Goal: Task Accomplishment & Management: Use online tool/utility

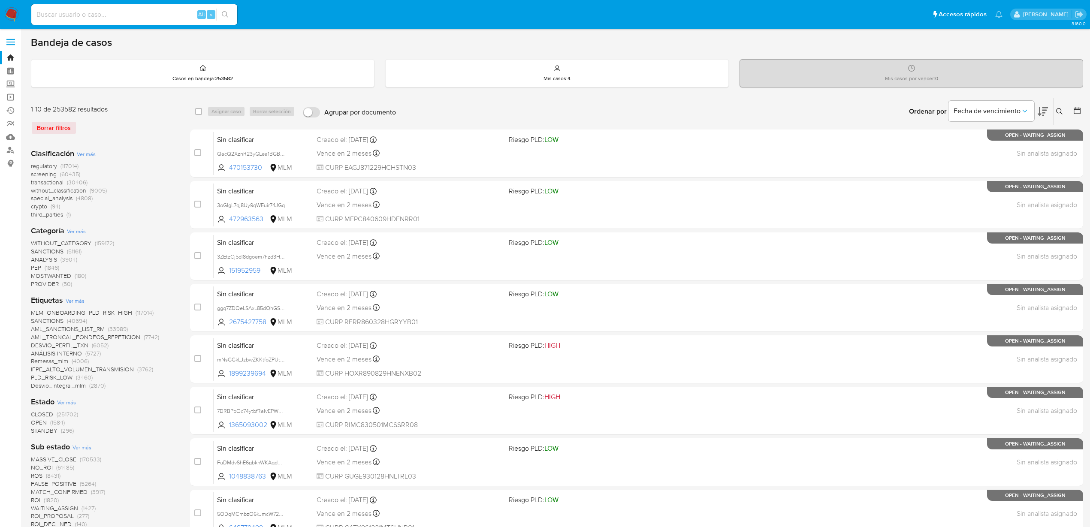
click at [97, 21] on div "Alt s" at bounding box center [134, 14] width 206 height 21
click at [98, 16] on input at bounding box center [134, 14] width 206 height 11
paste input "2471526786"
type input "2471526786"
click at [233, 14] on button "search-icon" at bounding box center [225, 15] width 18 height 12
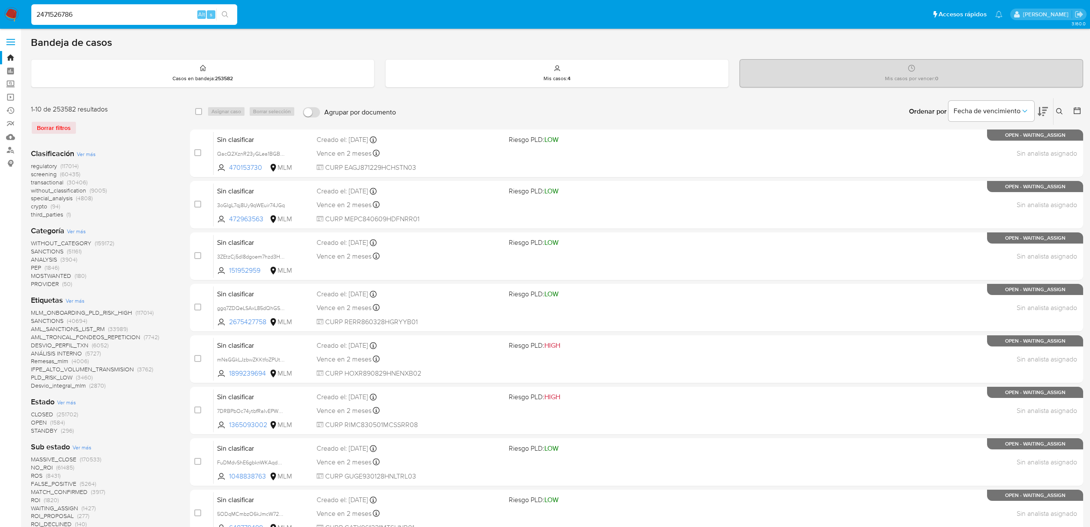
click at [140, 13] on input "2471526786" at bounding box center [134, 14] width 206 height 11
click at [227, 14] on icon "search-icon" at bounding box center [225, 14] width 6 height 6
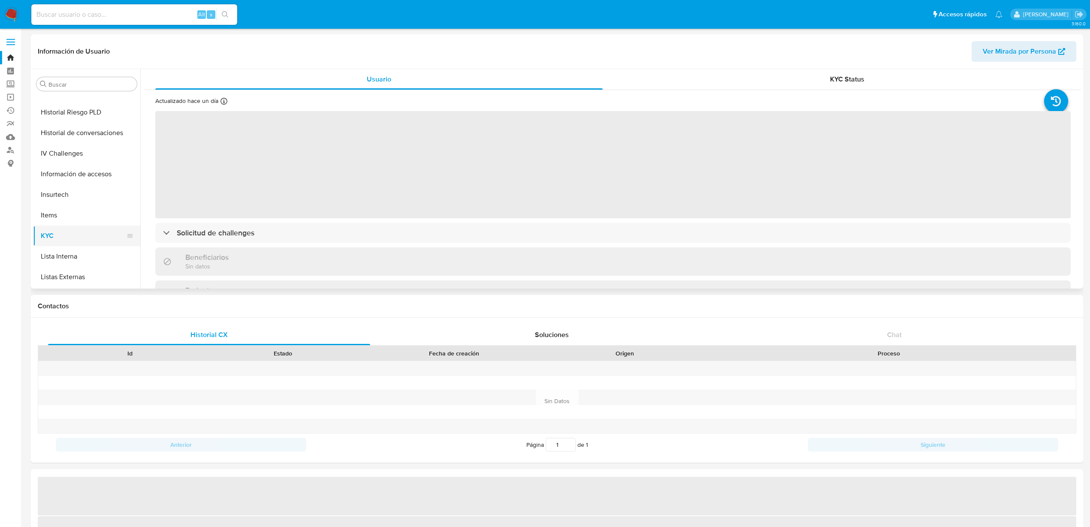
scroll to position [214, 0]
click at [81, 156] on button "Historial Casos" at bounding box center [83, 158] width 100 height 21
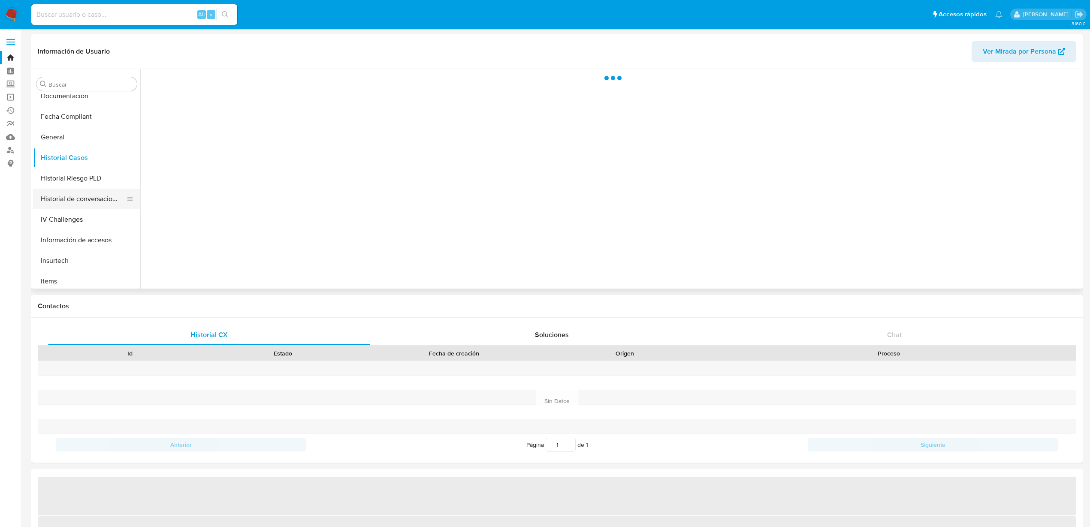
select select "10"
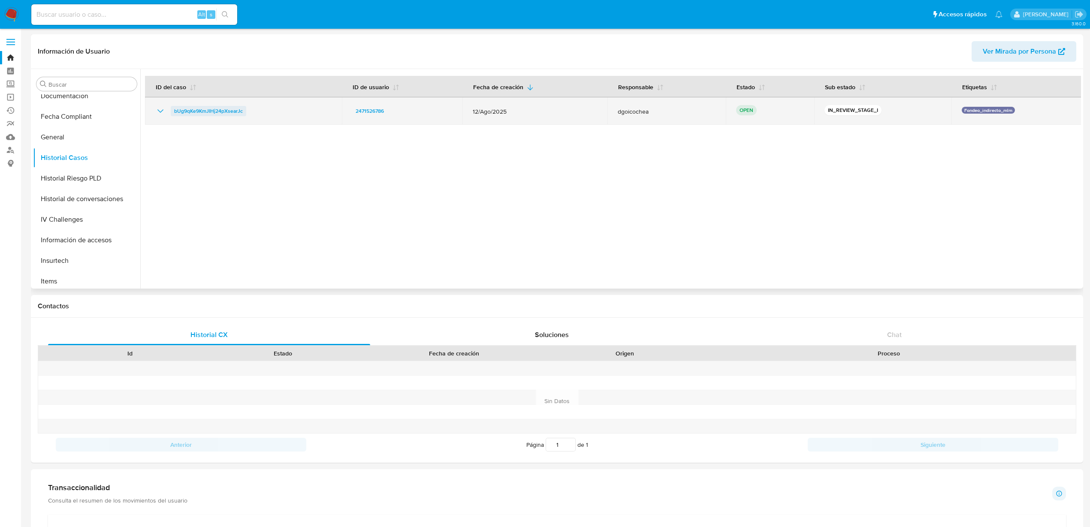
click at [188, 111] on span "bUg9qKe9KmJIHj24pXsearJc" at bounding box center [208, 111] width 69 height 10
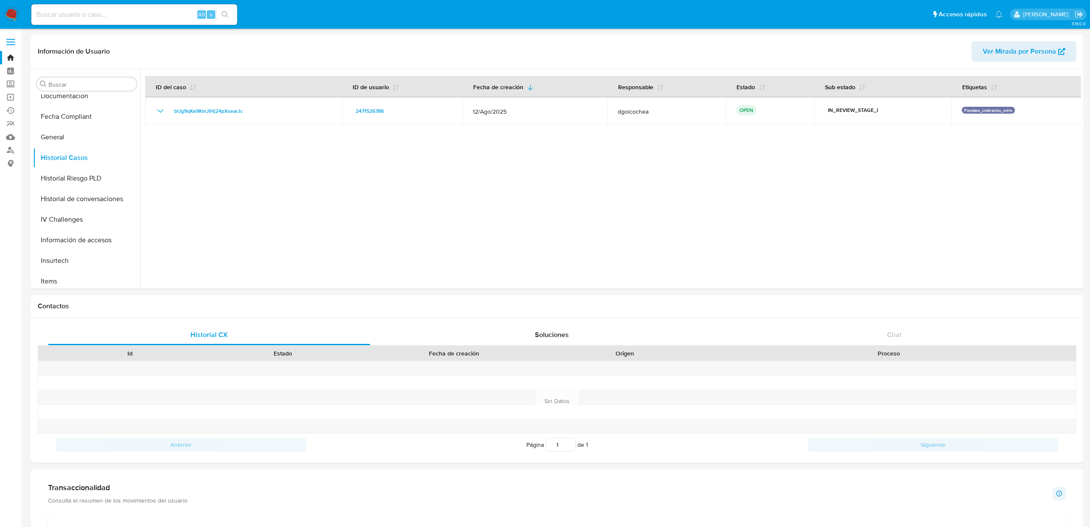
drag, startPoint x: 16, startPoint y: 19, endPoint x: 38, endPoint y: 32, distance: 25.0
click at [16, 18] on img at bounding box center [11, 14] width 15 height 15
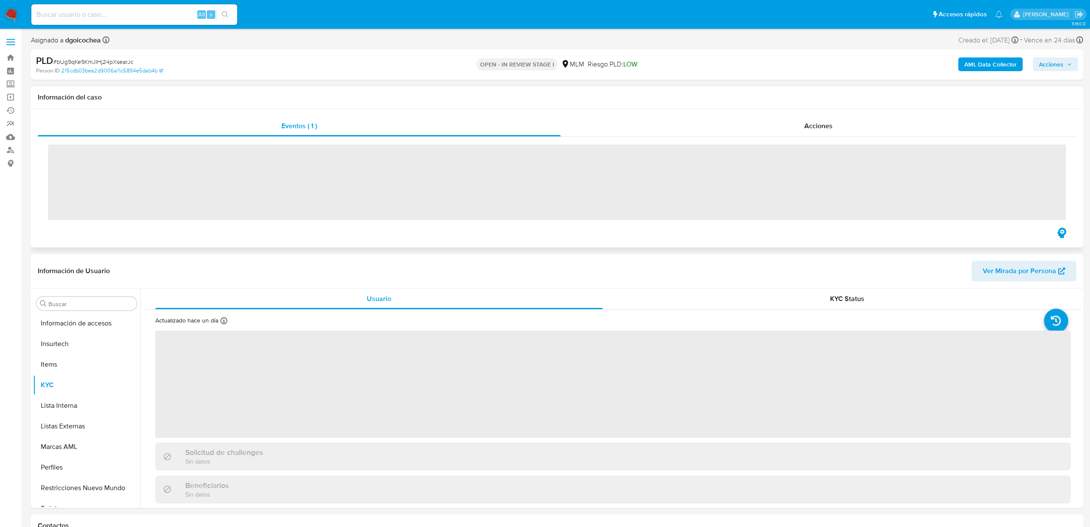
scroll to position [362, 0]
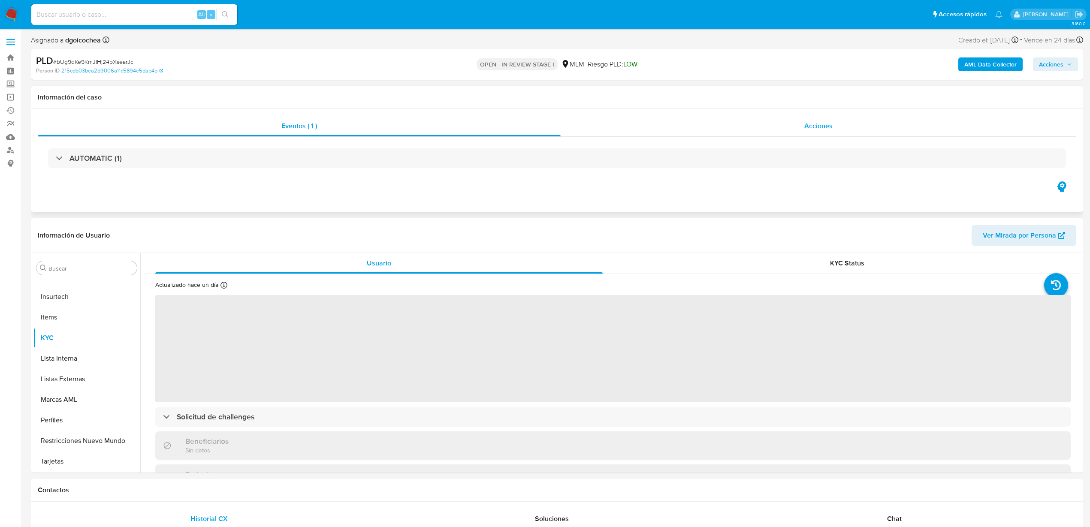
select select "10"
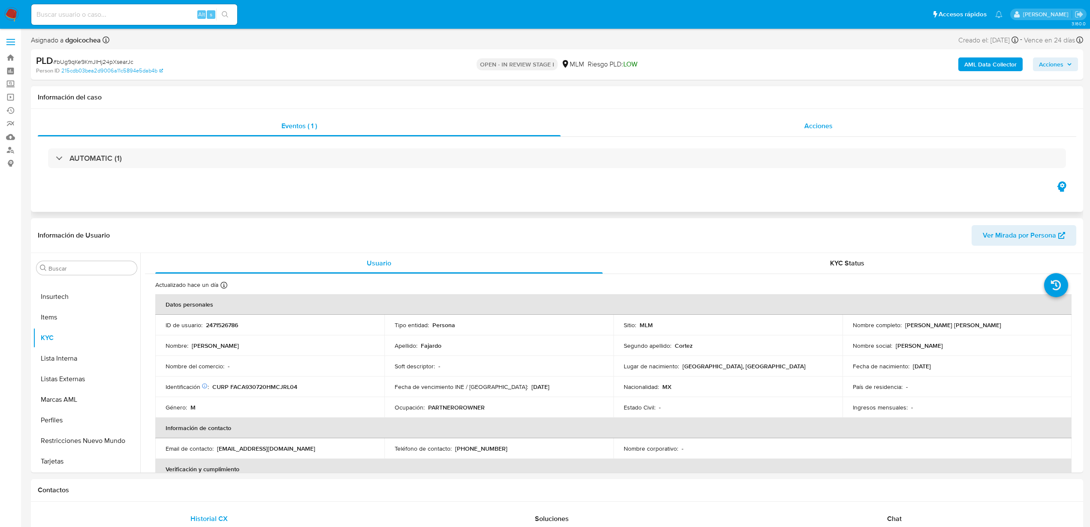
click at [827, 123] on span "Acciones" at bounding box center [818, 126] width 28 height 10
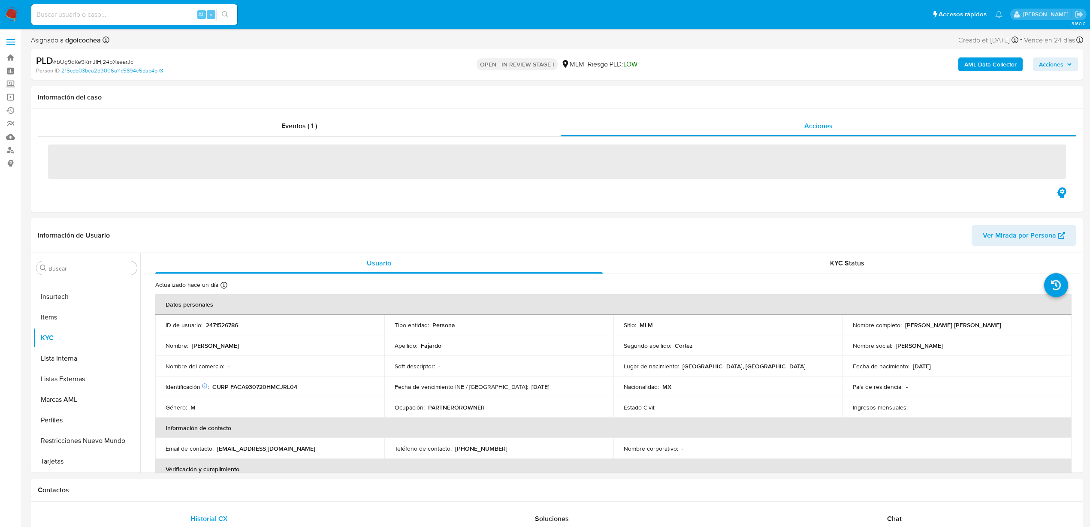
click at [1077, 67] on button "Acciones" at bounding box center [1055, 64] width 45 height 14
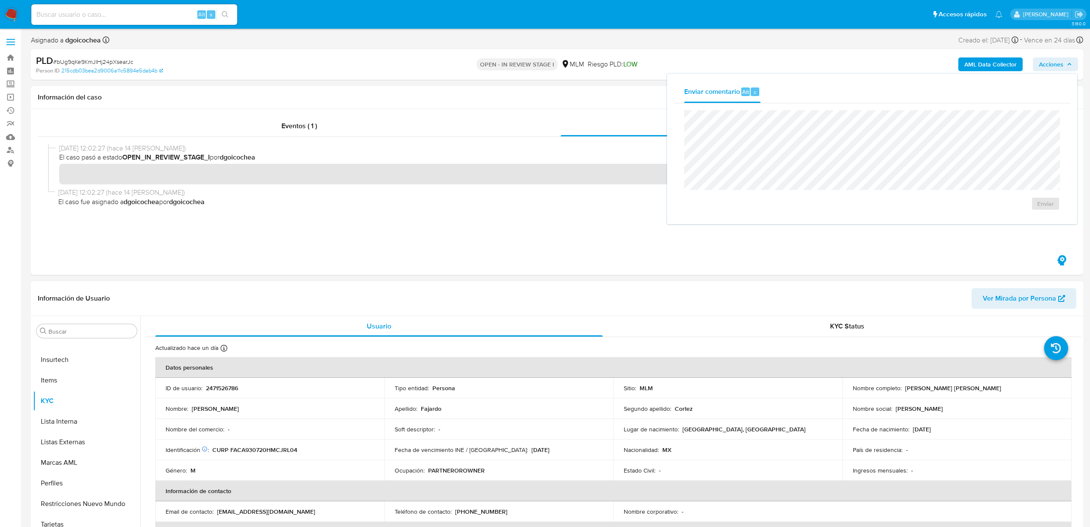
click at [875, 218] on div "Enviar comentario Alt c Enviar" at bounding box center [872, 149] width 410 height 151
click at [716, 259] on div "Eventos ( 1 ) Acciones" at bounding box center [557, 192] width 1052 height 166
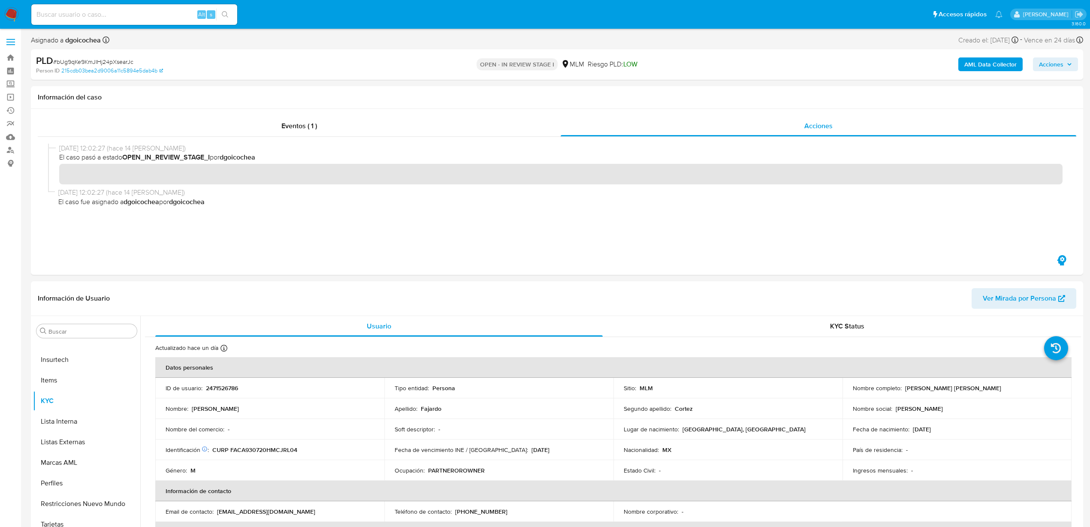
click at [120, 58] on span "# bUg9qKe9KmJIHj24pXsearJc" at bounding box center [93, 61] width 80 height 9
copy span "bUg9qKe9KmJIHj24pXsearJc"
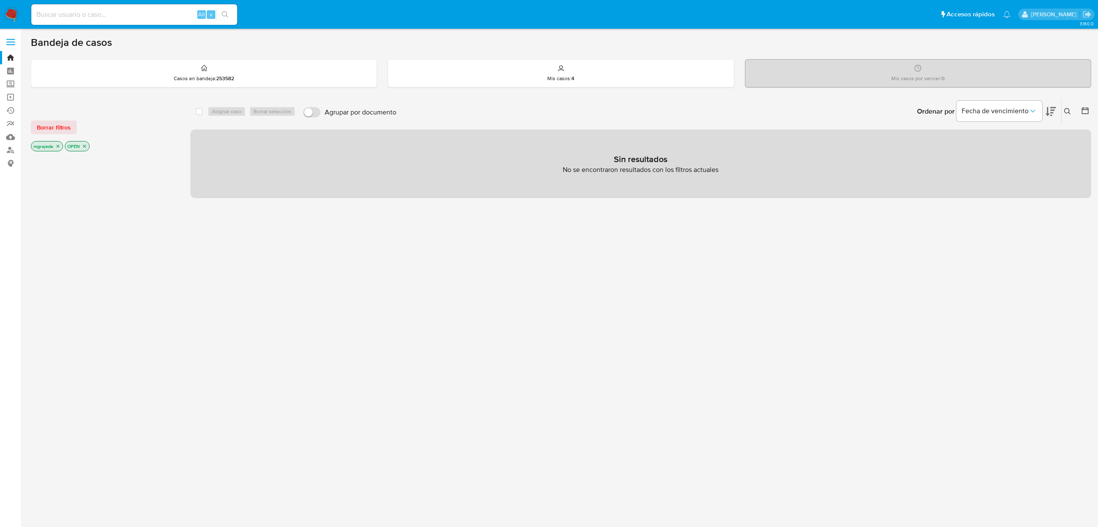
click at [1069, 108] on icon at bounding box center [1067, 111] width 7 height 7
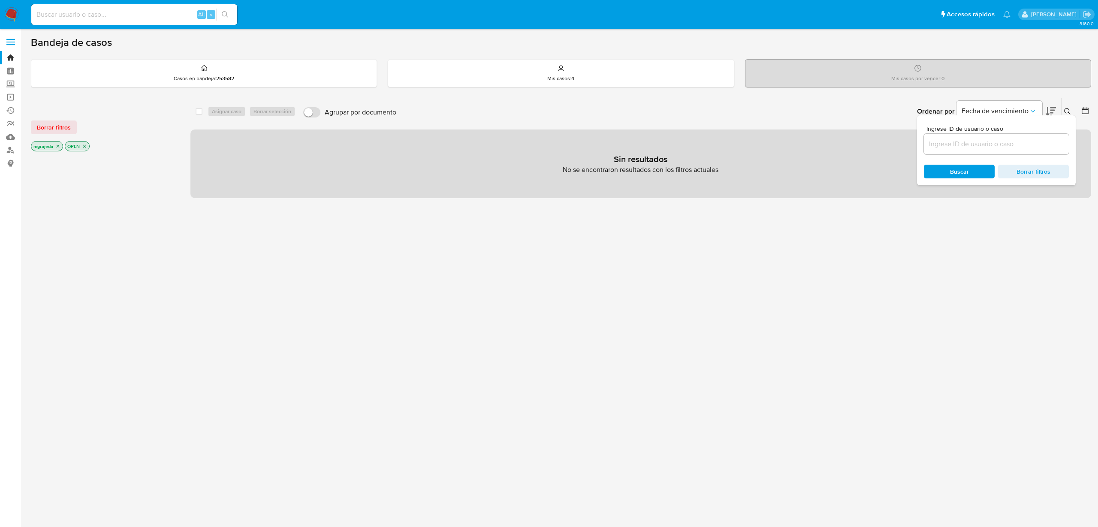
click at [987, 145] on input at bounding box center [996, 144] width 145 height 11
type input "bUg9qKe9KmJIHj24pXsearJc"
click at [983, 169] on span "Buscar" at bounding box center [959, 172] width 59 height 12
click at [83, 146] on icon "close-filter" at bounding box center [84, 146] width 5 height 5
click at [59, 145] on icon "close-filter" at bounding box center [58, 146] width 3 height 3
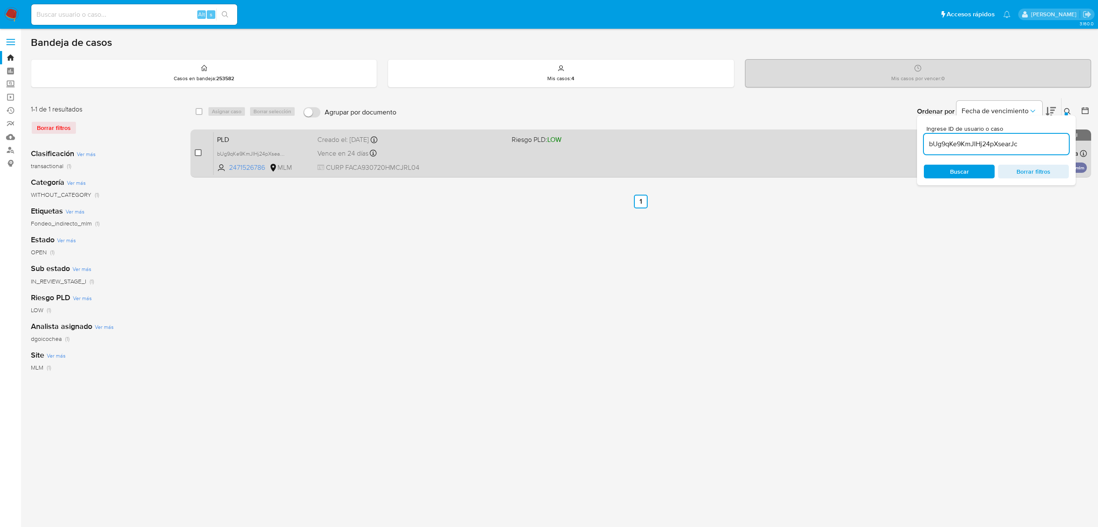
click at [196, 151] on input "checkbox" at bounding box center [198, 152] width 7 height 7
checkbox input "true"
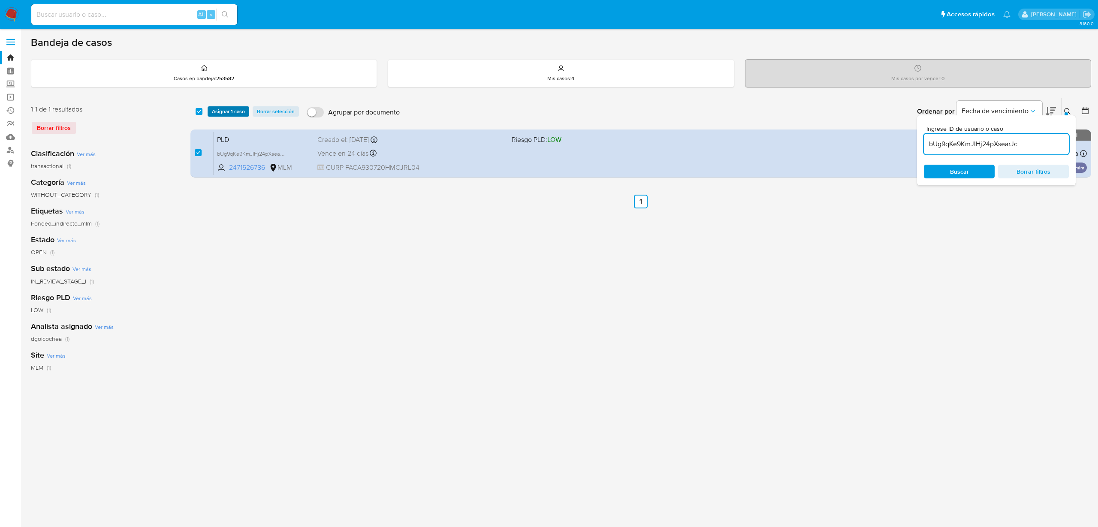
drag, startPoint x: 226, startPoint y: 107, endPoint x: 232, endPoint y: 109, distance: 5.4
click at [226, 106] on div "select-all-cases-checkbox Asignar 1 caso Borrar selección Agrupar por documento…" at bounding box center [640, 111] width 901 height 27
click at [217, 112] on span "Asignar 1 caso" at bounding box center [228, 111] width 33 height 9
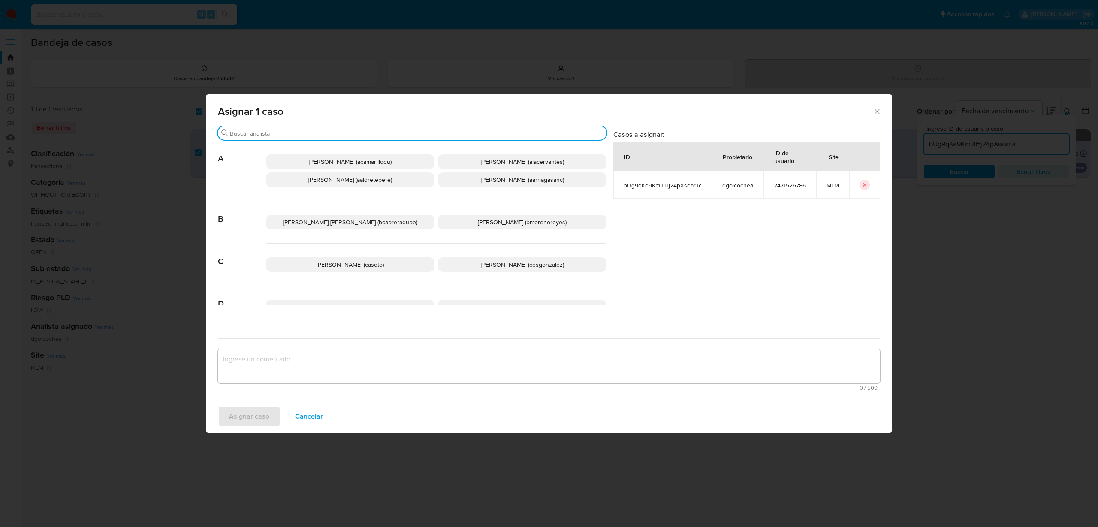
click at [292, 133] on input "Buscar" at bounding box center [416, 134] width 373 height 8
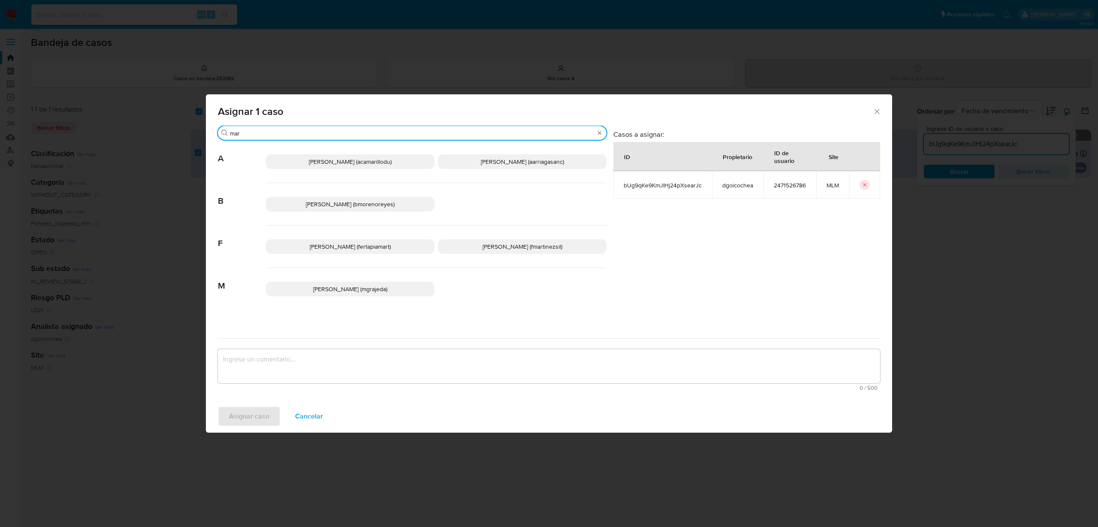
type input "mar"
click at [341, 294] on p "Maria Nathalie Grajeda (mgrajeda)" at bounding box center [350, 289] width 169 height 15
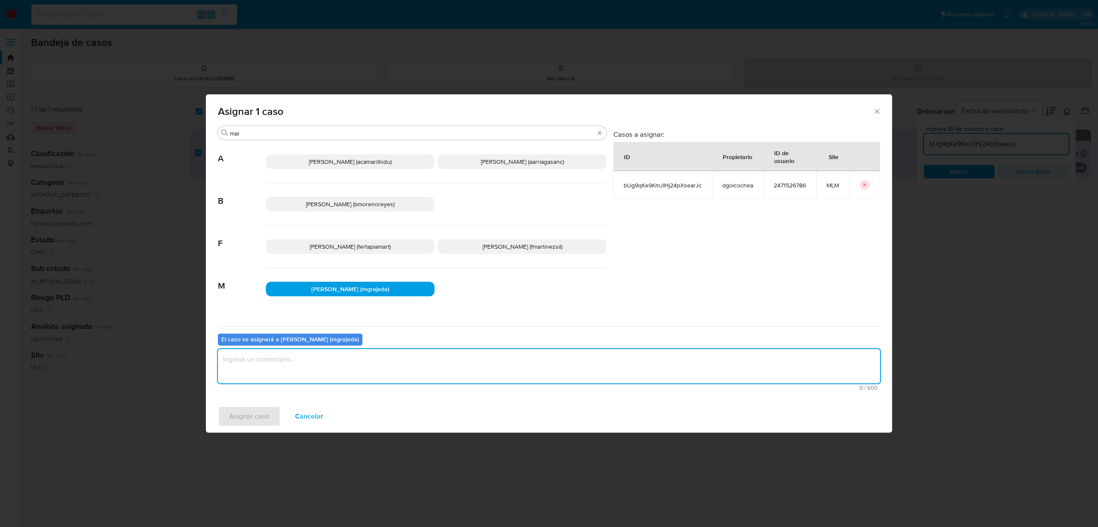
click at [336, 368] on textarea "assign-modal" at bounding box center [549, 366] width 662 height 34
type textarea "Se asigna caso para escalamiento con prioridad."
click at [278, 416] on button "Asignar caso" at bounding box center [249, 416] width 63 height 21
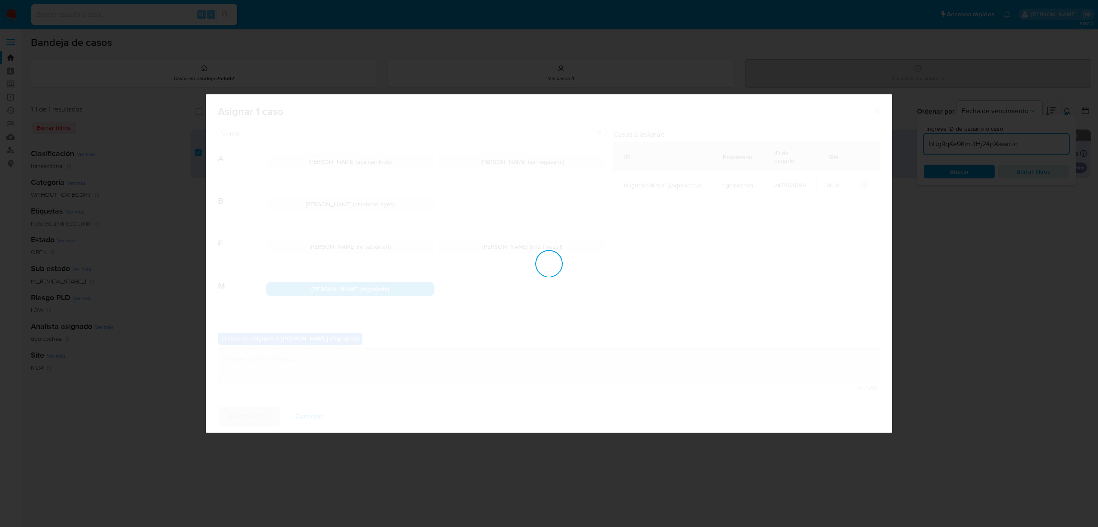
checkbox input "false"
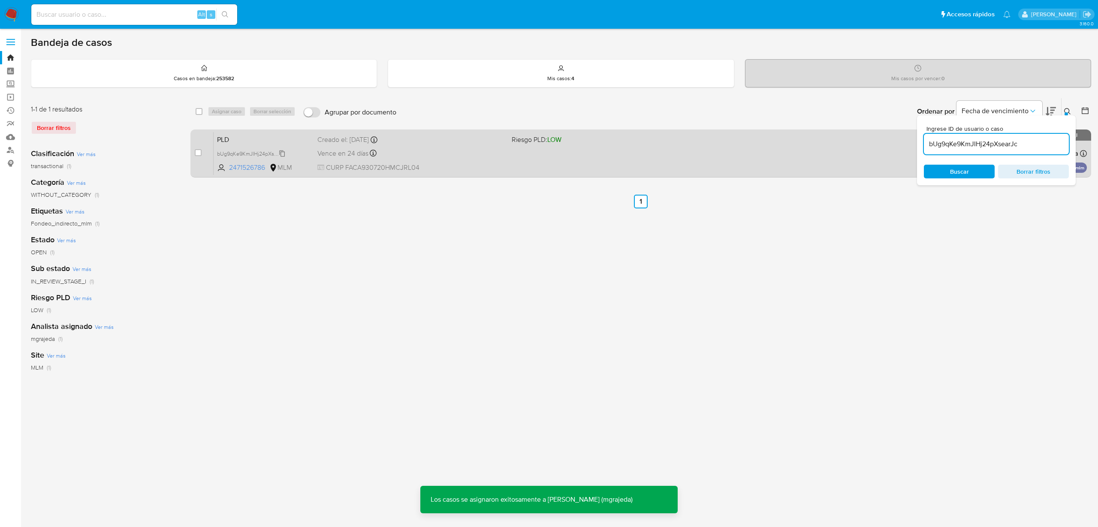
click at [243, 149] on span "bUg9qKe9KmJIHj24pXsearJc" at bounding box center [252, 152] width 70 height 9
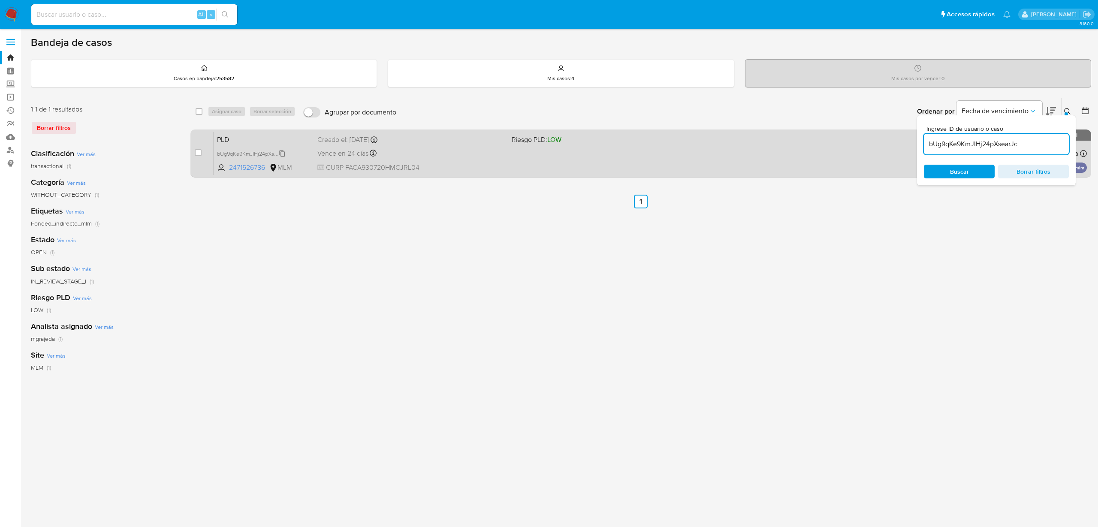
click at [231, 149] on span "bUg9qKe9KmJIHj24pXsearJc" at bounding box center [252, 152] width 70 height 9
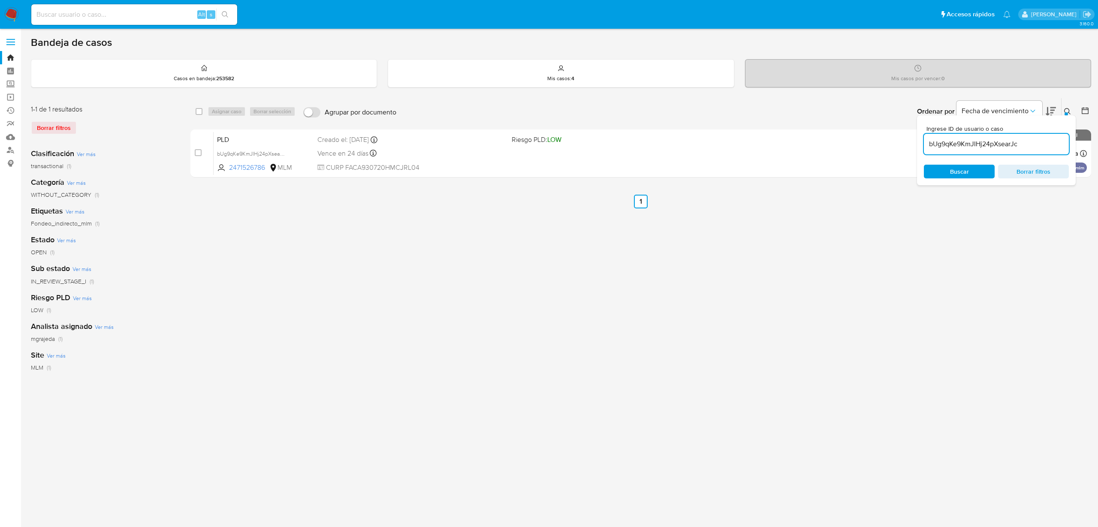
drag, startPoint x: 1068, startPoint y: 106, endPoint x: 1067, endPoint y: 113, distance: 6.9
click at [1068, 106] on button at bounding box center [1069, 111] width 14 height 10
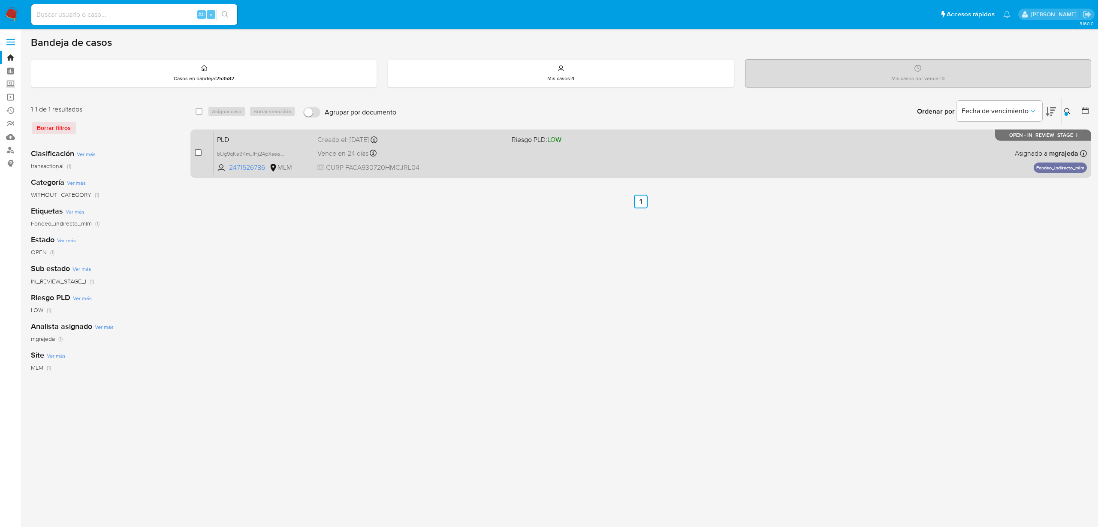
click at [199, 154] on input "checkbox" at bounding box center [198, 152] width 7 height 7
checkbox input "true"
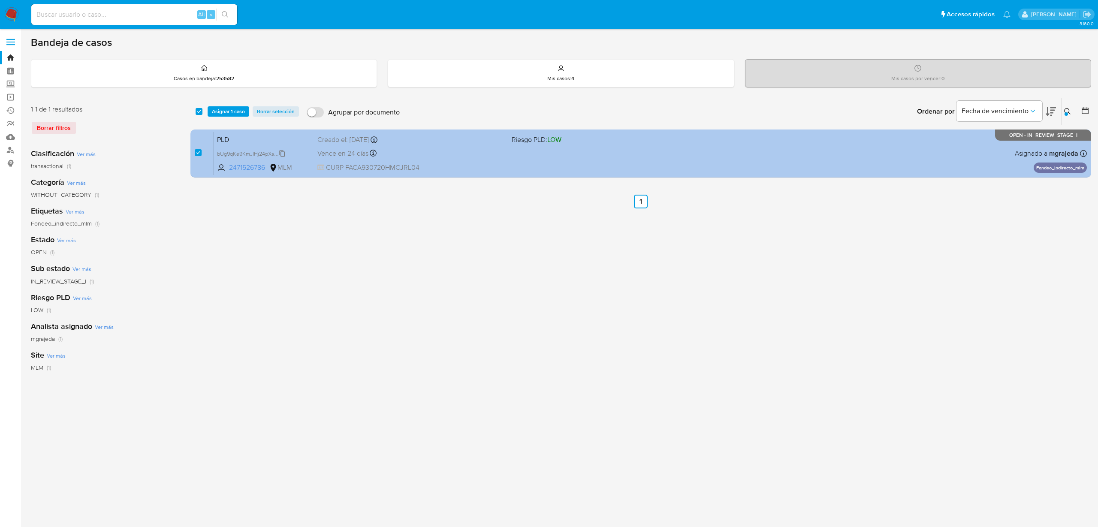
click at [273, 156] on span "bUg9qKe9KmJIHj24pXsearJc" at bounding box center [252, 152] width 70 height 9
click at [241, 150] on span "bUg9qKe9KmJIHj24pXsearJc" at bounding box center [252, 152] width 70 height 9
click at [196, 151] on input "checkbox" at bounding box center [198, 152] width 7 height 7
checkbox input "false"
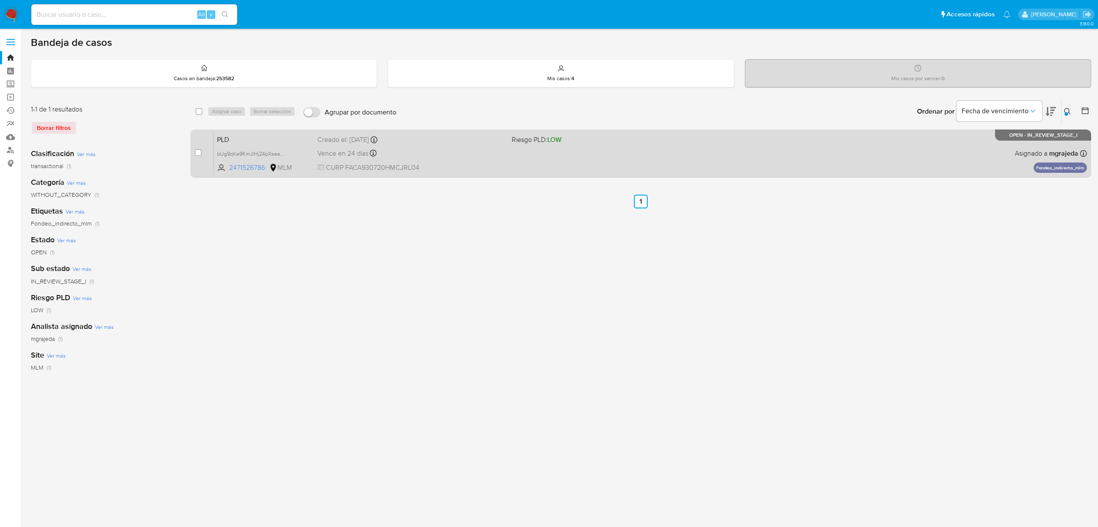
click at [906, 148] on div "PLD bUg9qKe9KmJIHj24pXsearJc 2471526786 MLM Riesgo PLD: LOW Creado el: 12/08/20…" at bounding box center [650, 153] width 873 height 43
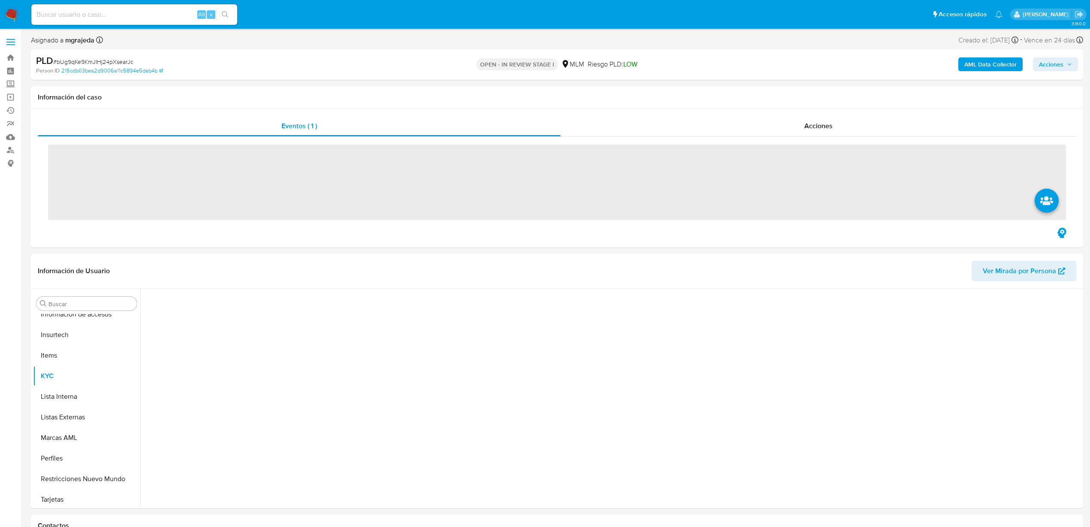
scroll to position [362, 0]
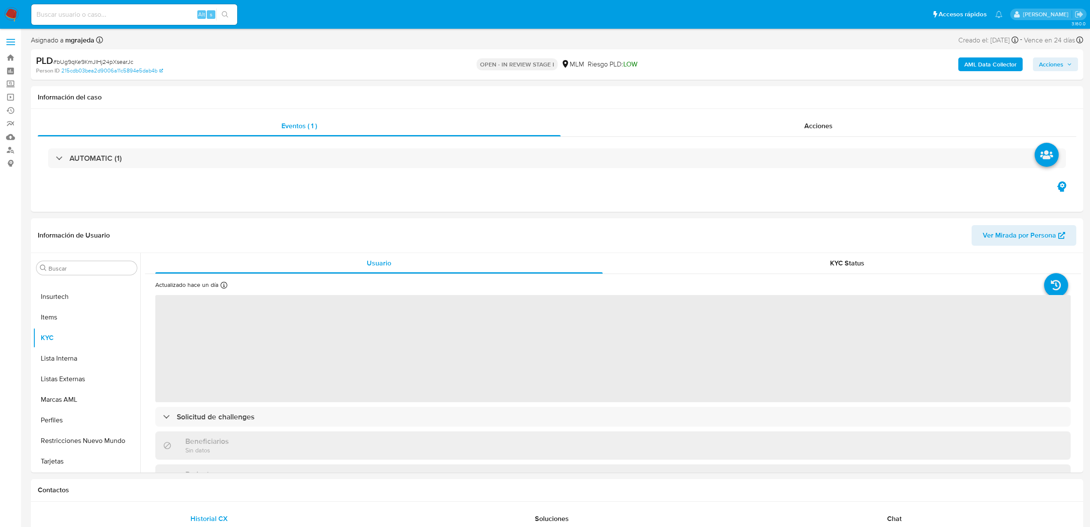
click at [1042, 64] on span "Acciones" at bounding box center [1051, 64] width 24 height 14
select select "10"
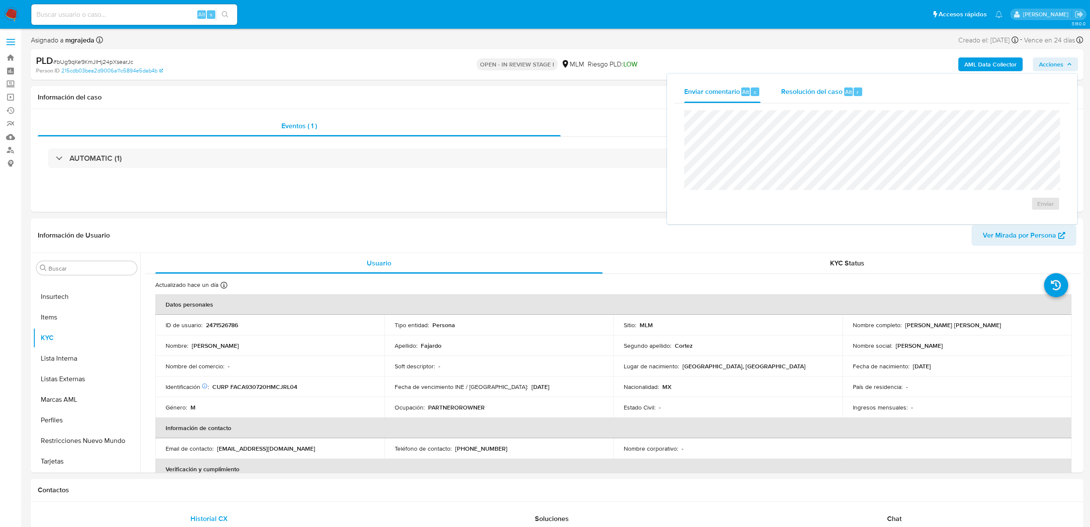
click at [805, 88] on span "Resolución del caso" at bounding box center [811, 92] width 61 height 10
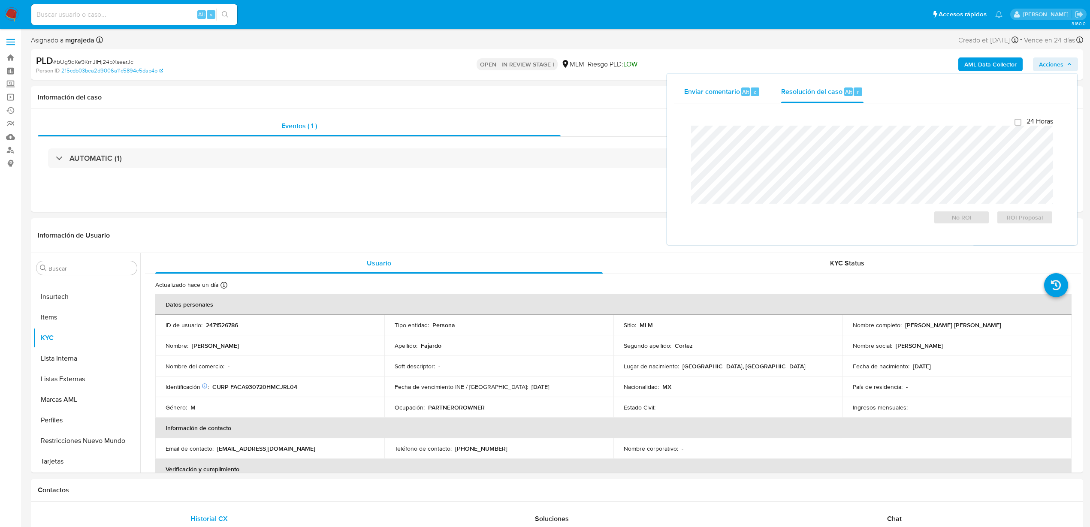
click at [724, 94] on span "Enviar comentario" at bounding box center [712, 92] width 56 height 10
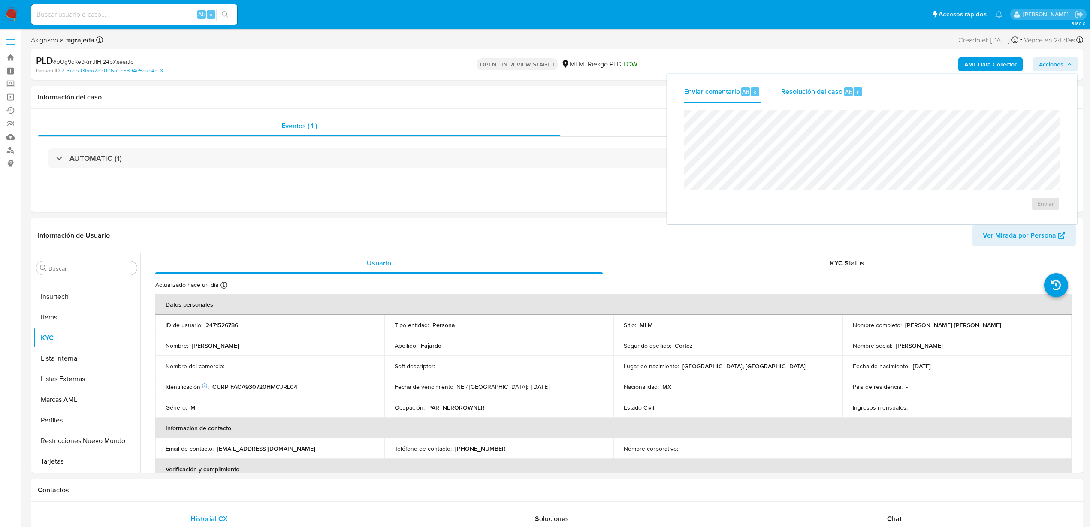
click at [818, 98] on div "Resolución del caso Alt r" at bounding box center [822, 92] width 82 height 22
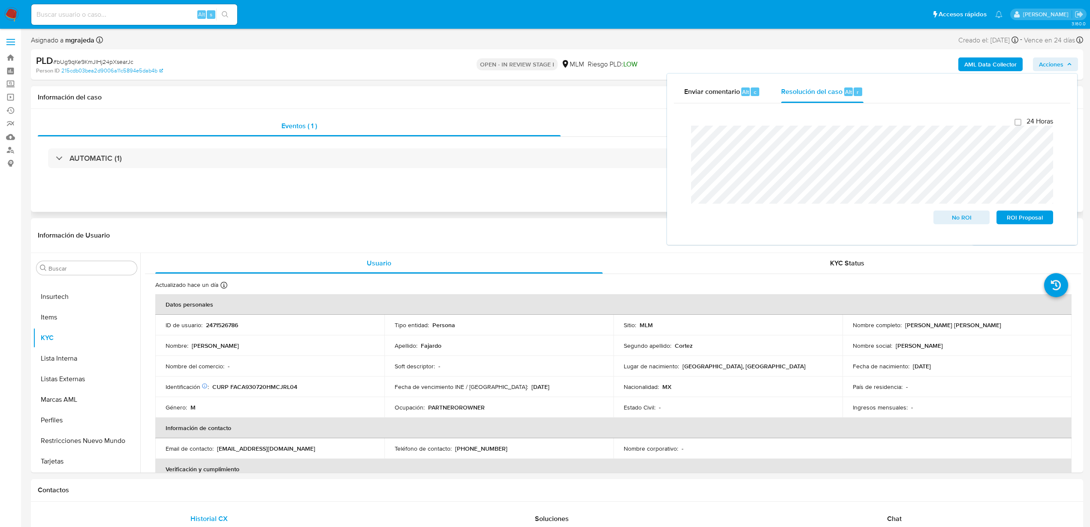
click at [429, 210] on div "Eventos ( 1 ) Acciones AUTOMATIC (1)" at bounding box center [557, 160] width 1052 height 103
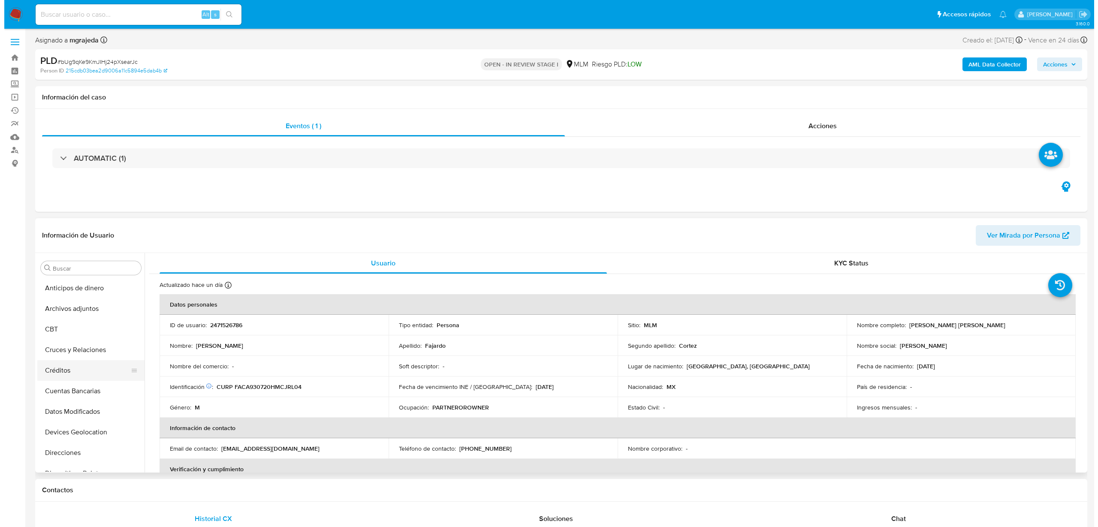
scroll to position [0, 0]
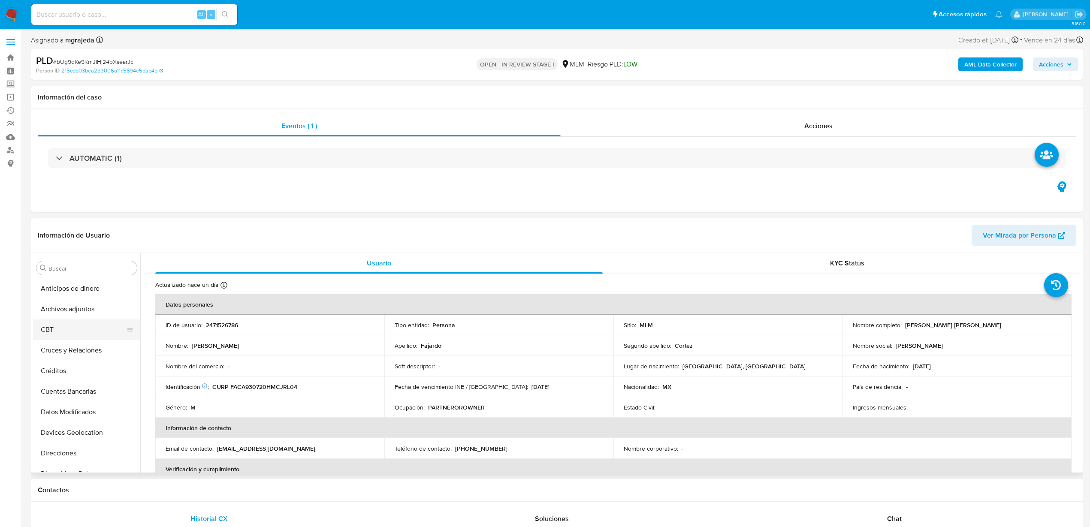
drag, startPoint x: 76, startPoint y: 313, endPoint x: 87, endPoint y: 325, distance: 16.4
click at [76, 313] on button "Archivos adjuntos" at bounding box center [86, 309] width 107 height 21
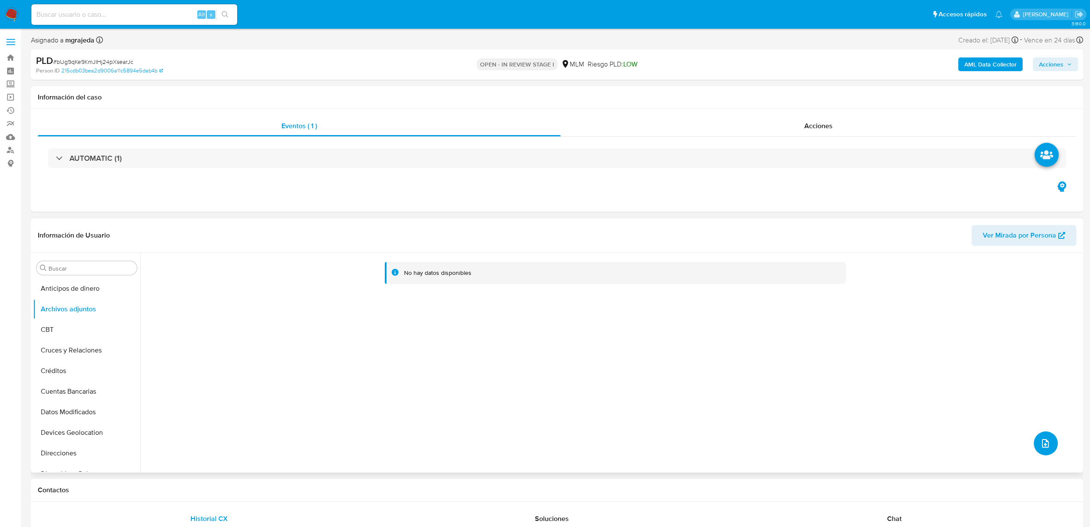
click at [1043, 448] on icon "upload-file" at bounding box center [1045, 443] width 10 height 10
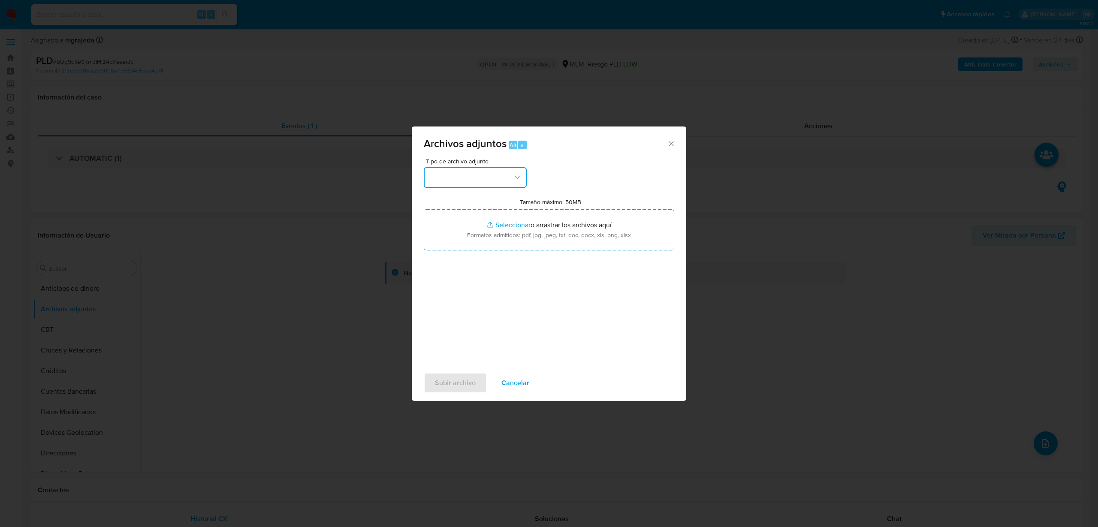
click at [485, 181] on button "button" at bounding box center [475, 177] width 103 height 21
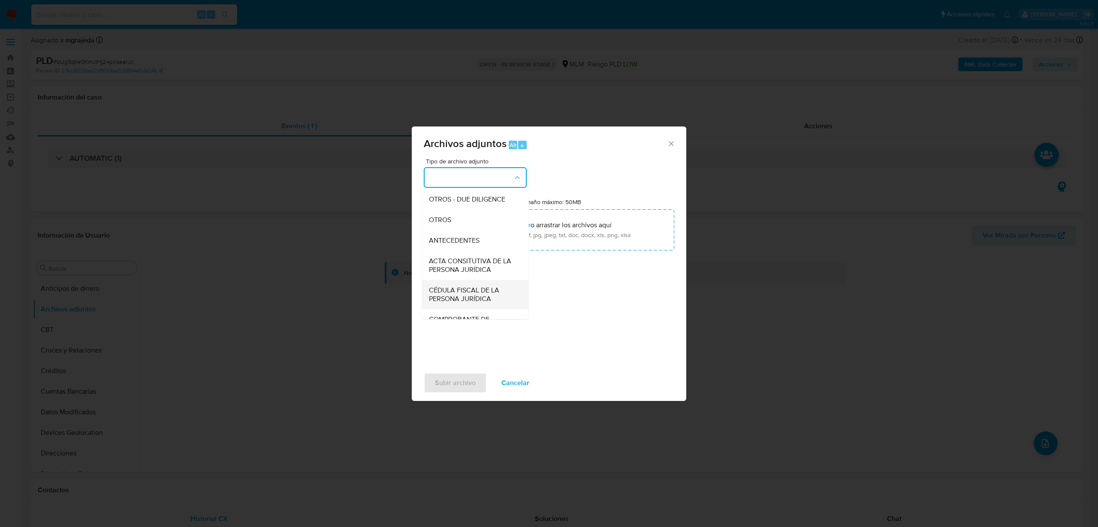
scroll to position [161, 0]
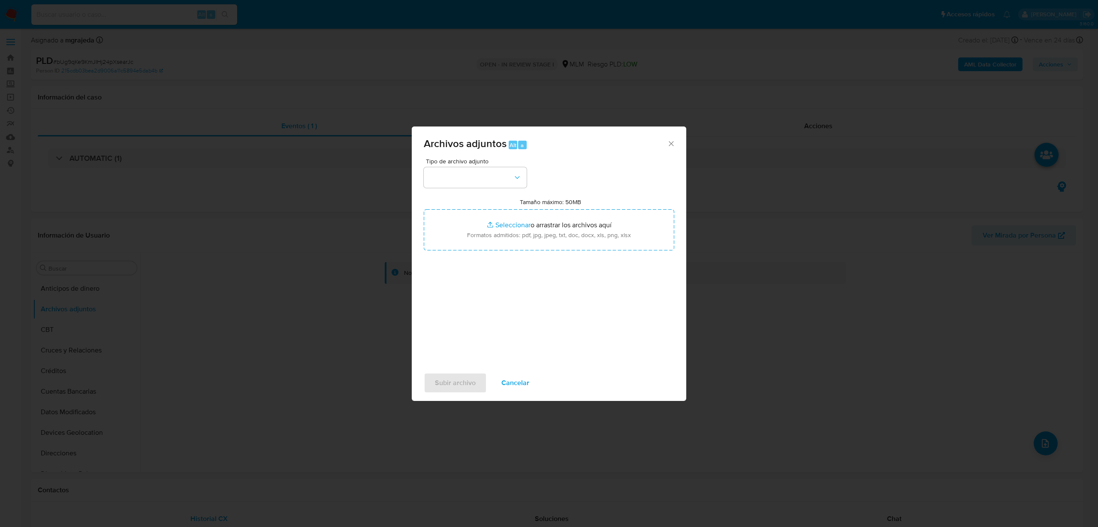
click at [595, 290] on div "Tipo de archivo adjunto Tamaño máximo: 50MB Seleccionar archivos Seleccionar o …" at bounding box center [549, 259] width 250 height 202
click at [518, 178] on icon "button" at bounding box center [517, 177] width 9 height 9
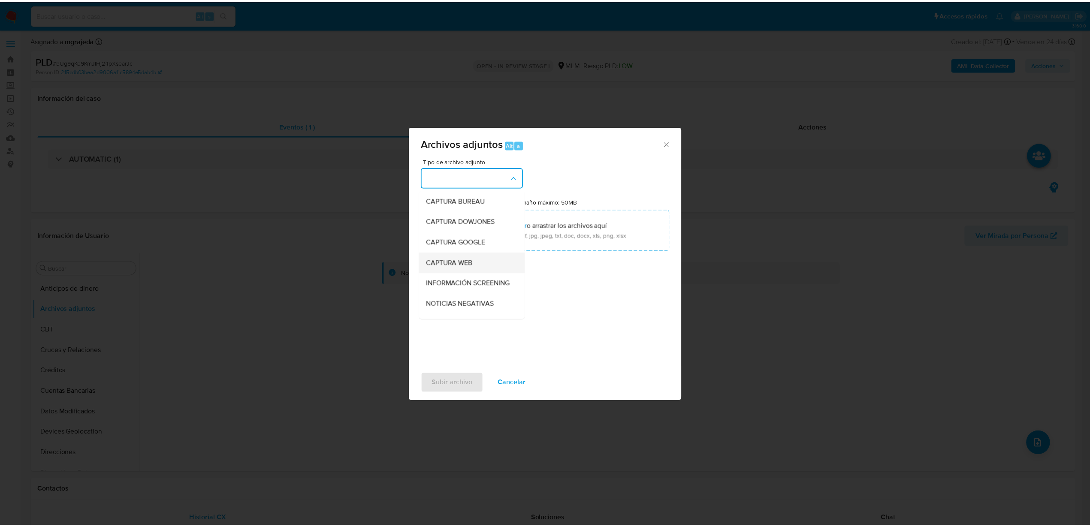
scroll to position [54, 0]
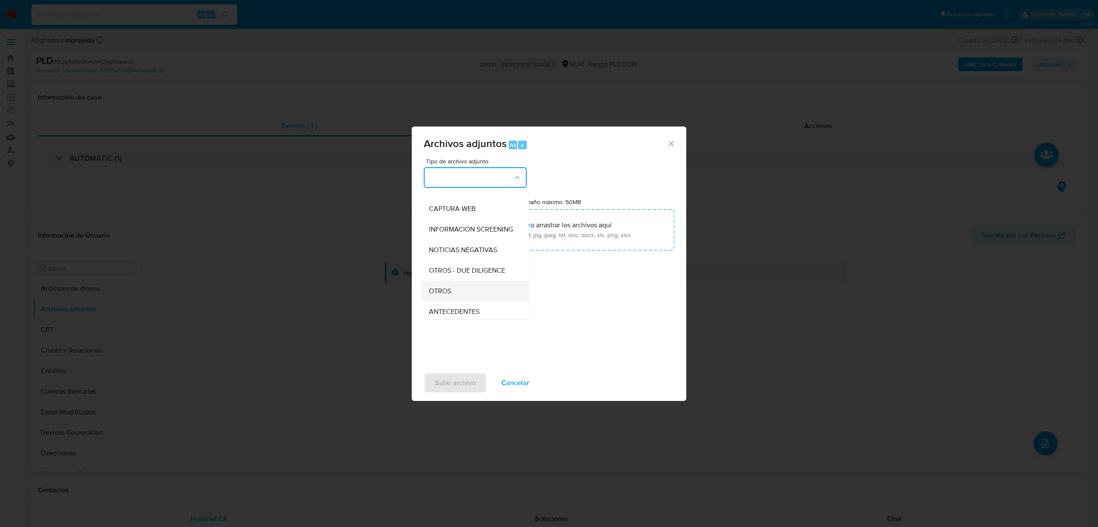
click at [462, 299] on div "OTROS" at bounding box center [473, 291] width 88 height 21
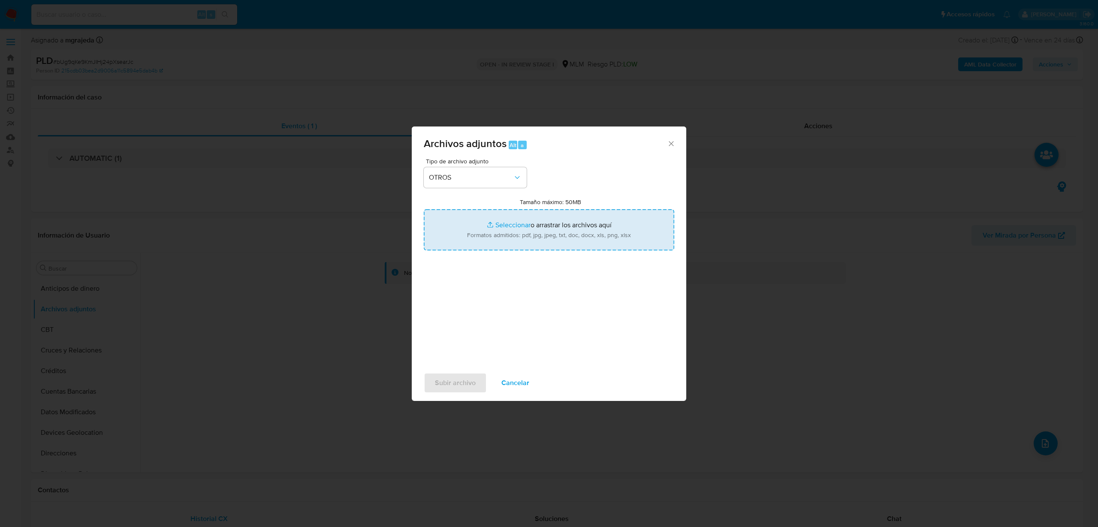
type input "C:\fakepath\2471526786_JOSE FAJARDO_AGO2025.pdf"
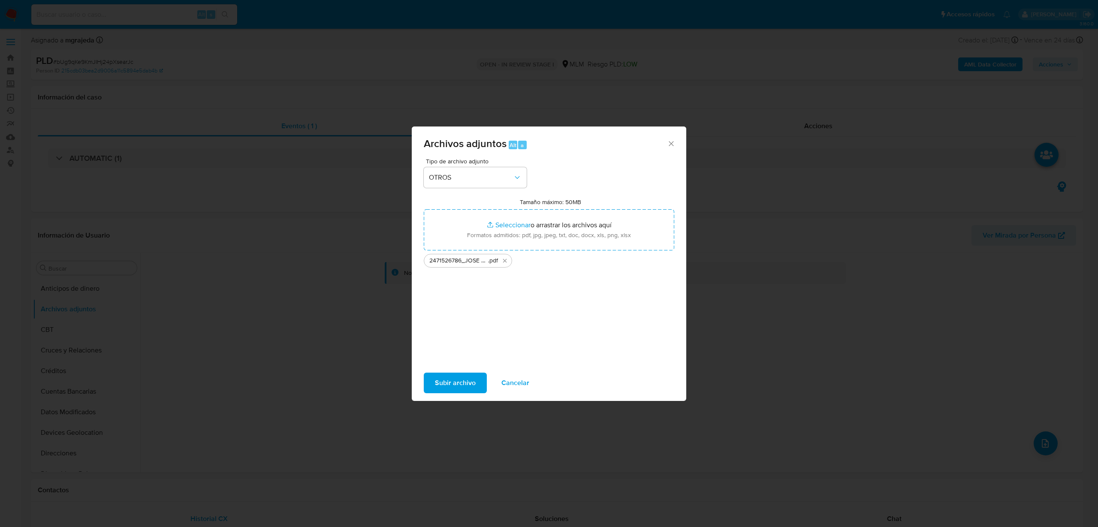
click at [447, 379] on span "Subir archivo" at bounding box center [455, 383] width 41 height 19
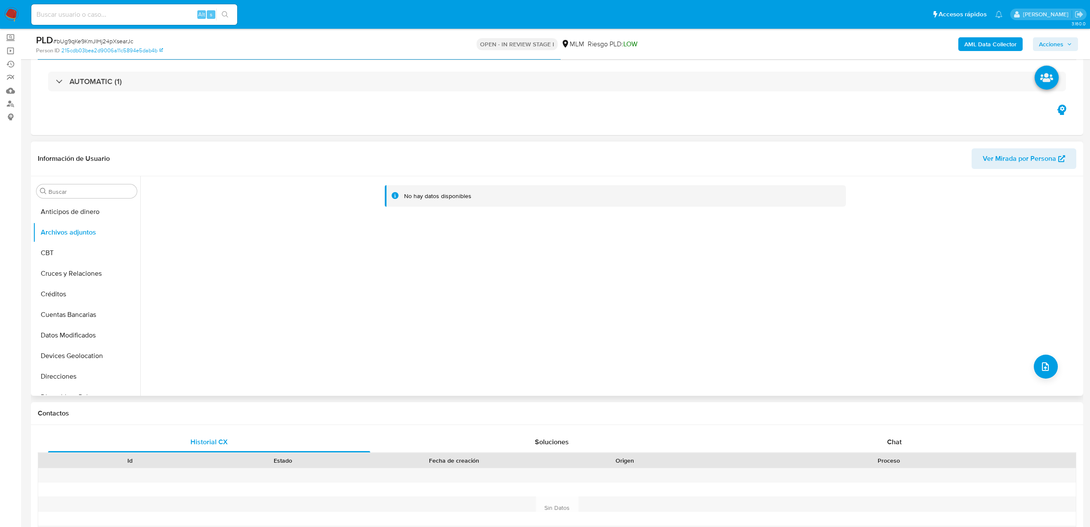
scroll to position [0, 0]
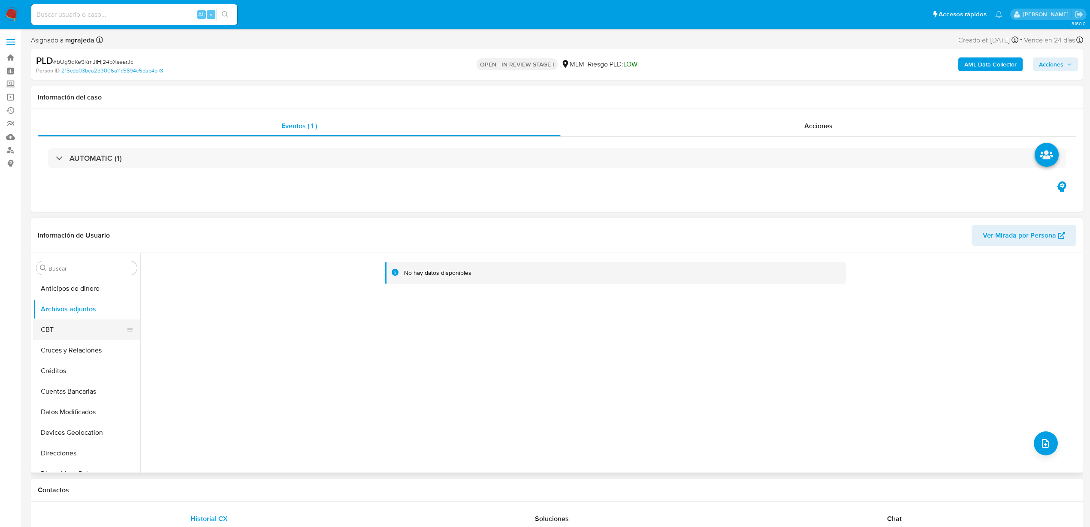
click at [78, 323] on button "CBT" at bounding box center [83, 330] width 100 height 21
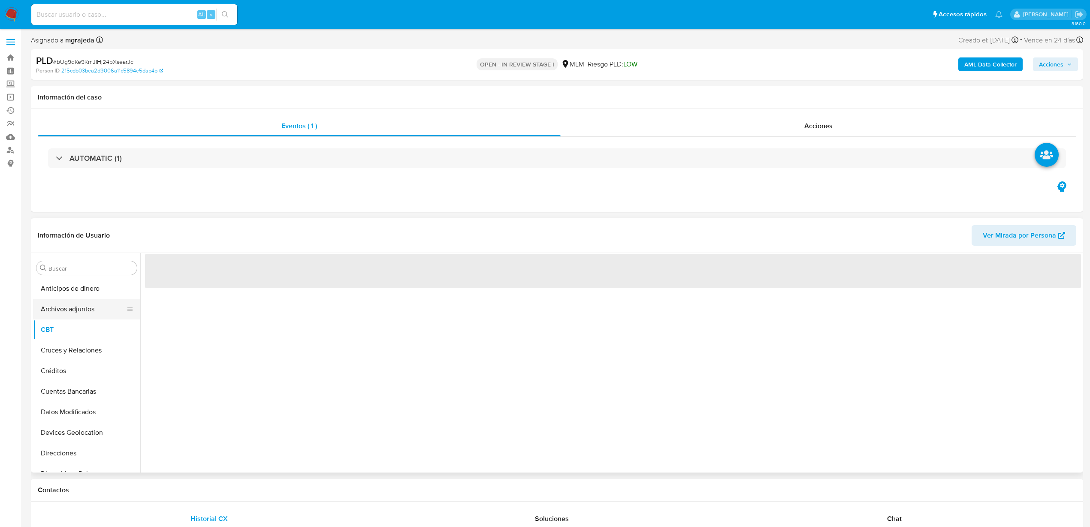
click at [81, 311] on button "Archivos adjuntos" at bounding box center [83, 309] width 100 height 21
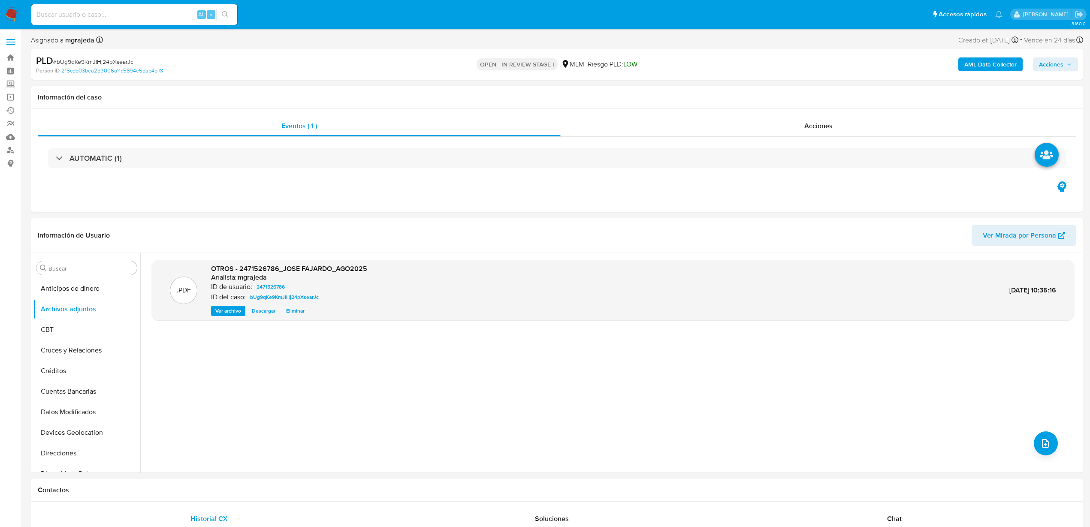
click at [1052, 68] on span "Acciones" at bounding box center [1051, 64] width 24 height 14
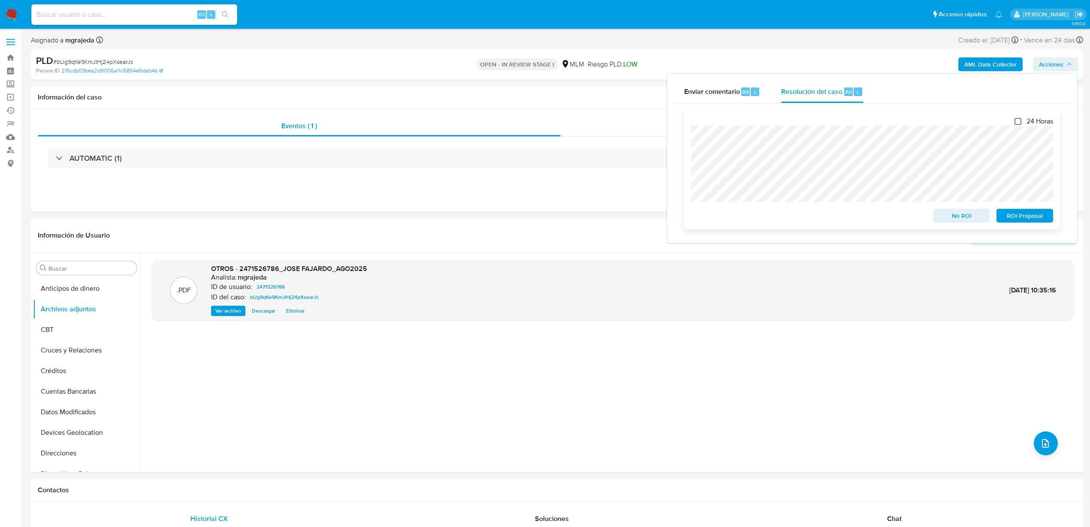
click at [1015, 121] on input "24 Horas" at bounding box center [1017, 121] width 7 height 7
checkbox input "true"
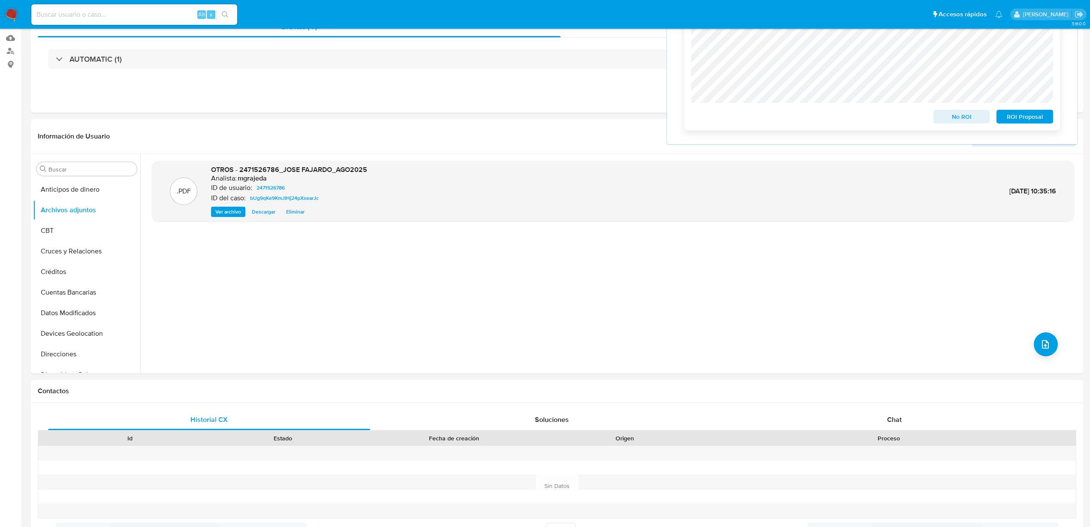
scroll to position [268, 0]
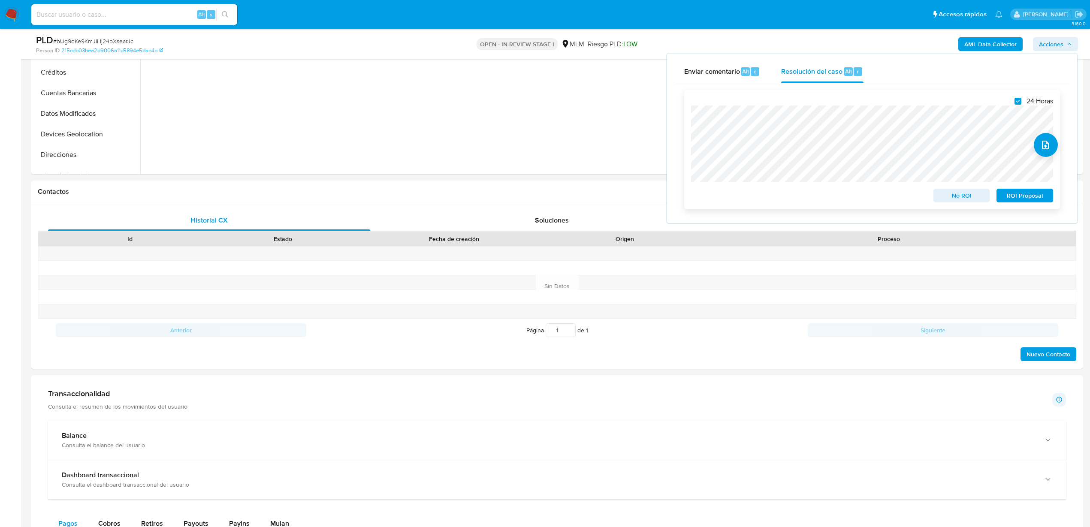
click at [1029, 199] on span "ROI Proposal" at bounding box center [1024, 196] width 45 height 12
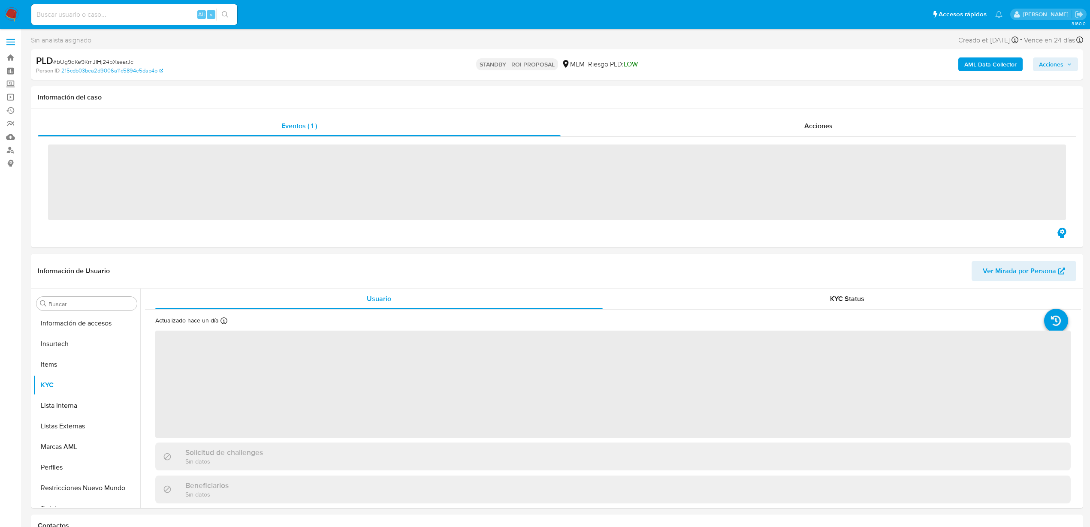
scroll to position [362, 0]
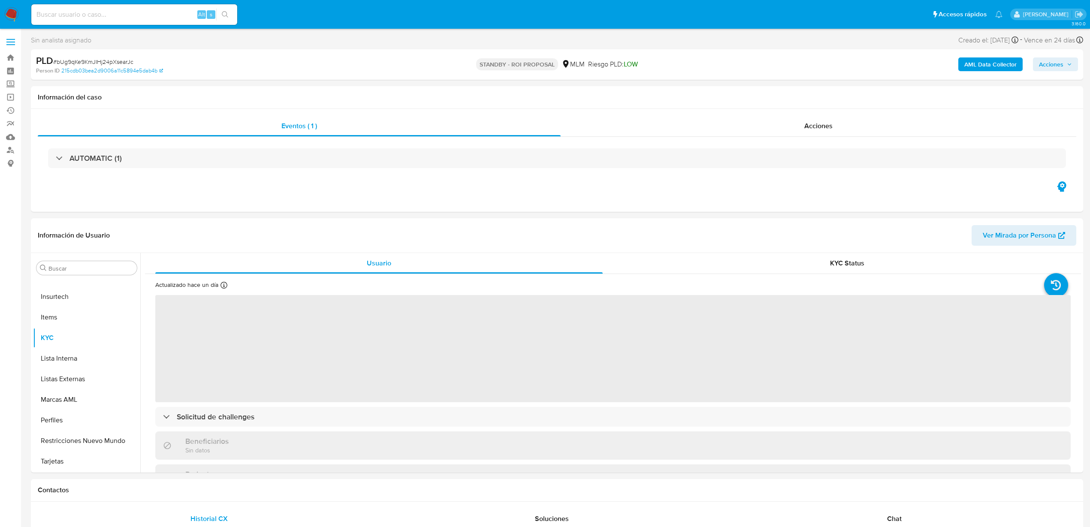
select select "10"
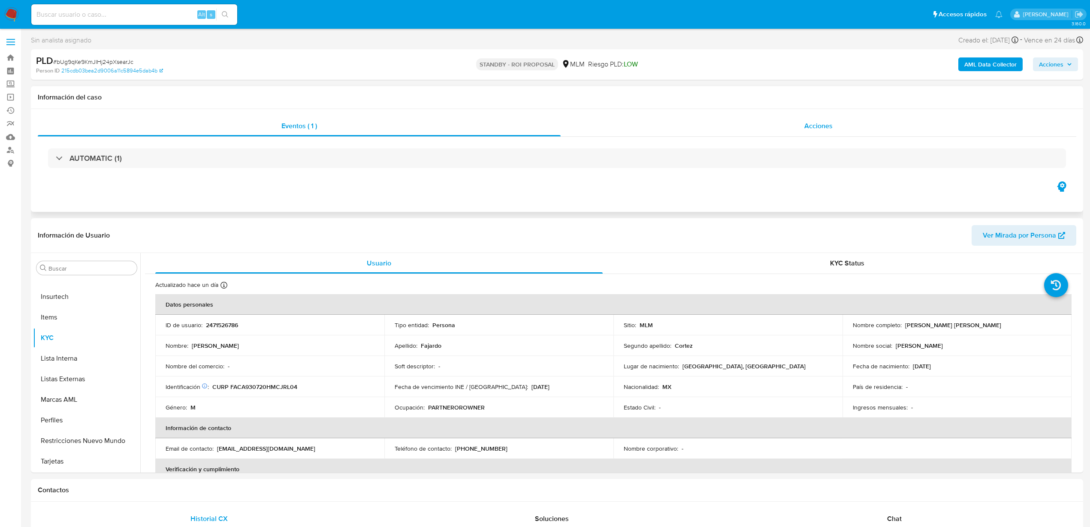
drag, startPoint x: 801, startPoint y: 127, endPoint x: 805, endPoint y: 122, distance: 5.8
click at [801, 127] on div "Acciones" at bounding box center [819, 126] width 516 height 21
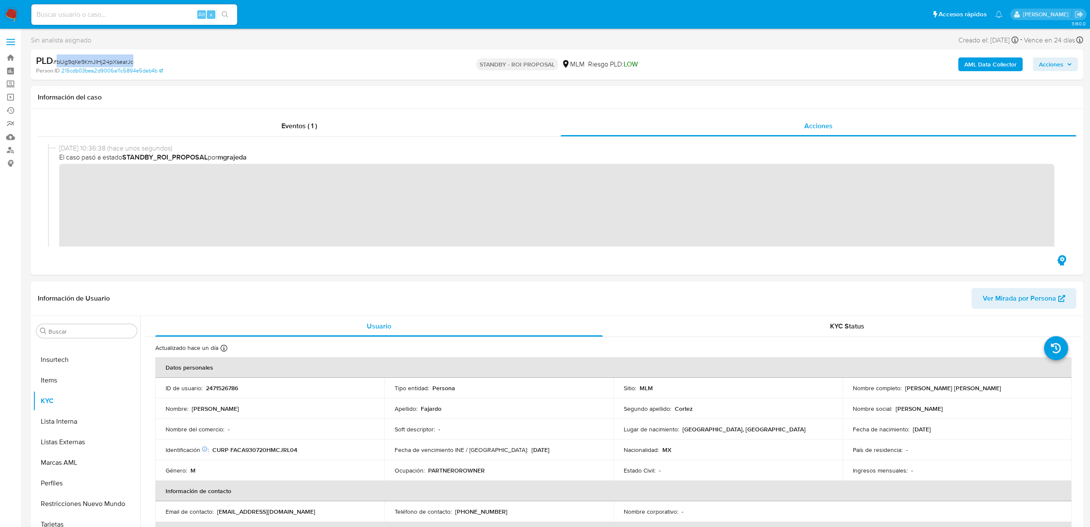
drag, startPoint x: 163, startPoint y: 59, endPoint x: 58, endPoint y: 66, distance: 105.8
click at [58, 66] on div "PLD # bUg9qKe9KmJIHj24pXsearJc Person ID 215cdb03bea2d9006a11c5894e5dab4b" at bounding box center [208, 64] width 345 height 20
click at [130, 61] on span "# bUg9qKe9KmJIHj24pXsearJc" at bounding box center [93, 61] width 80 height 9
copy span "bUg9qKe9KmJIHj24pXsearJc"
